Goal: Task Accomplishment & Management: Complete application form

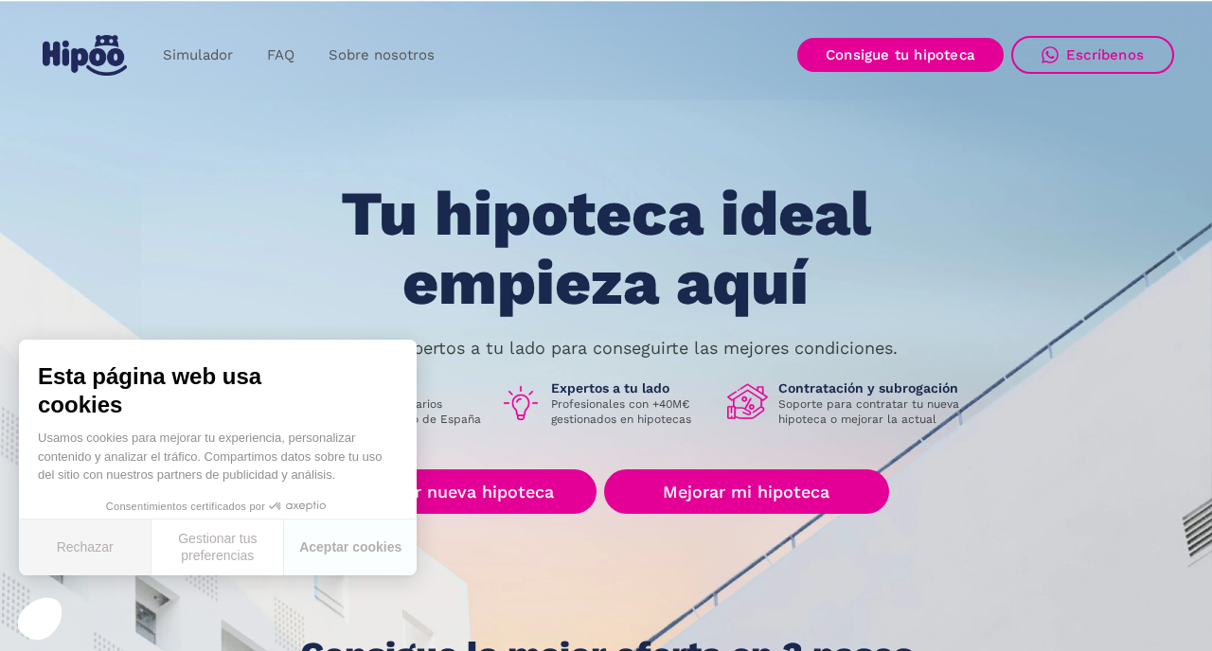
click at [84, 567] on button "Rechazar" at bounding box center [85, 548] width 133 height 56
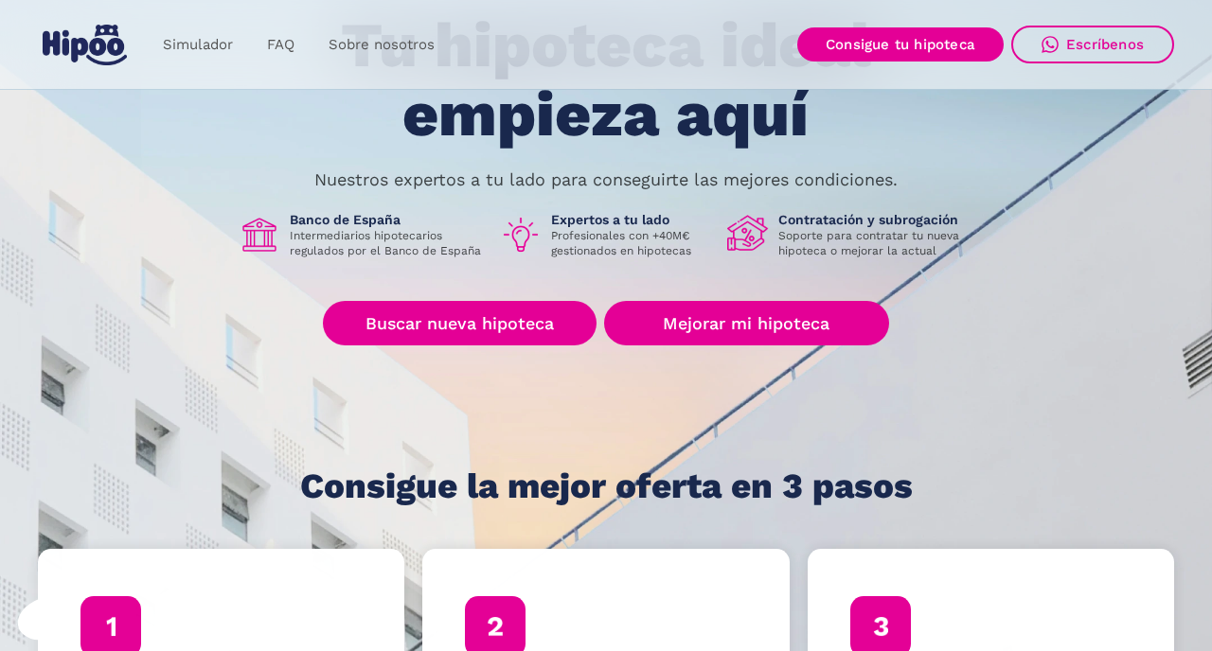
click at [491, 335] on link "Buscar nueva hipoteca" at bounding box center [460, 323] width 274 height 45
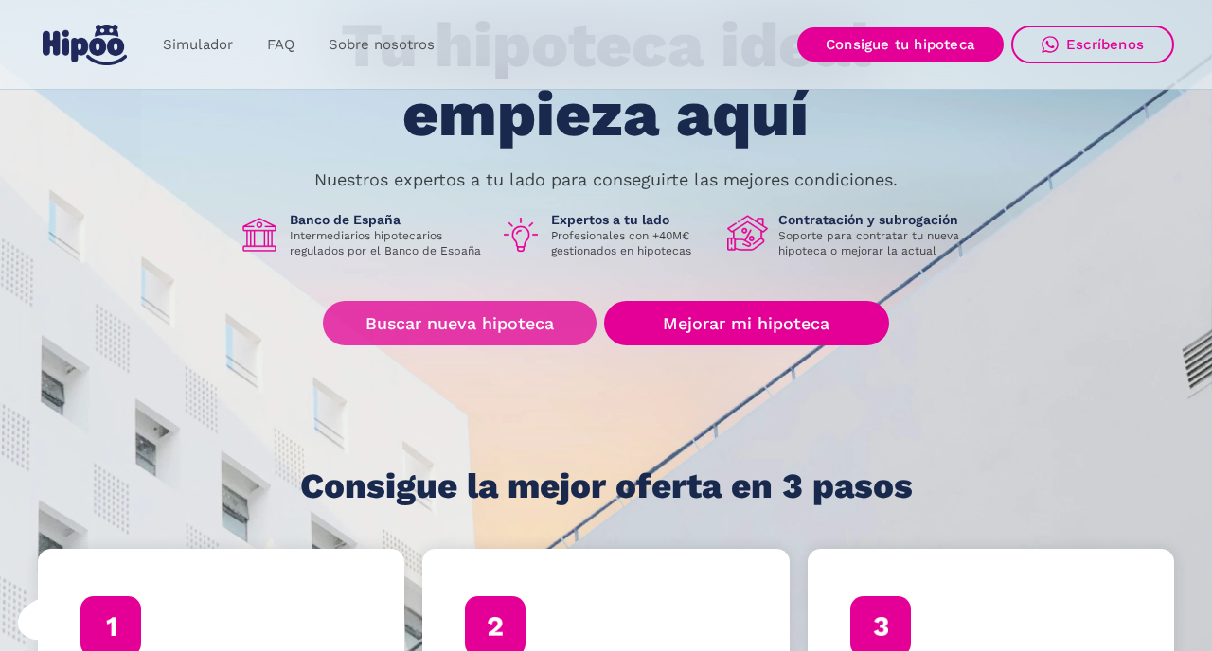
scroll to position [229, 0]
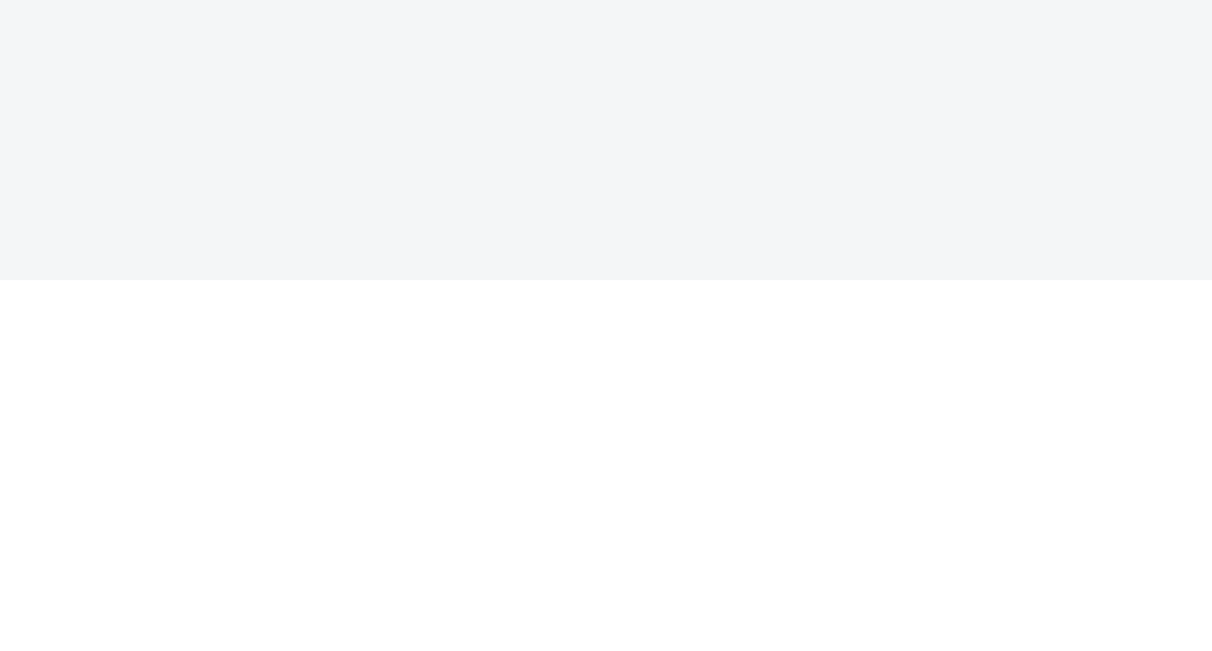
click at [858, 540] on body at bounding box center [606, 325] width 1212 height 651
